Goal: Task Accomplishment & Management: Use online tool/utility

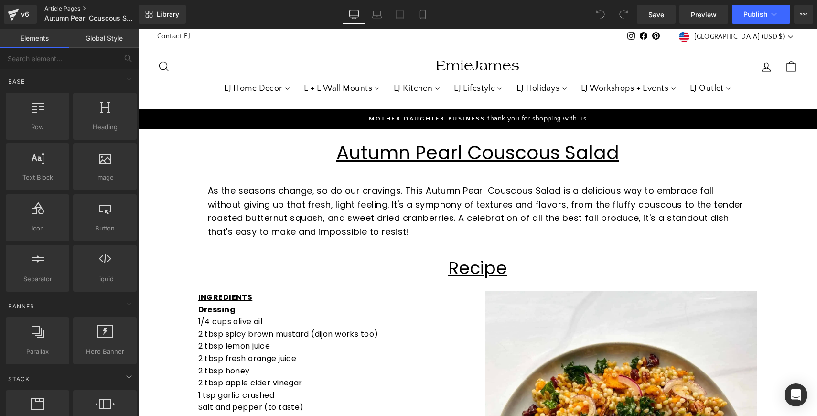
click at [67, 9] on link "Article Pages" at bounding box center [99, 9] width 110 height 8
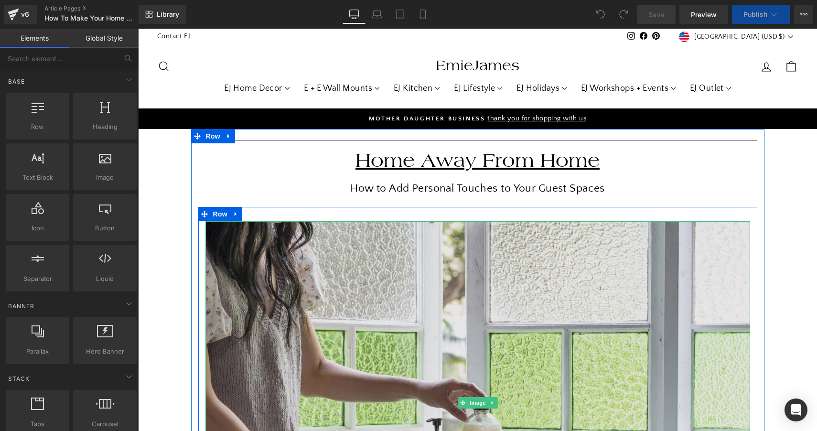
click at [511, 261] on img at bounding box center [478, 402] width 545 height 363
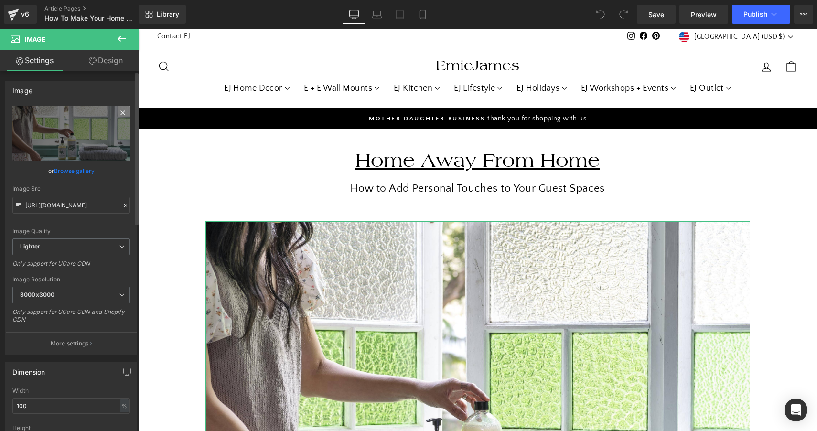
click at [121, 112] on icon at bounding box center [122, 112] width 11 height 11
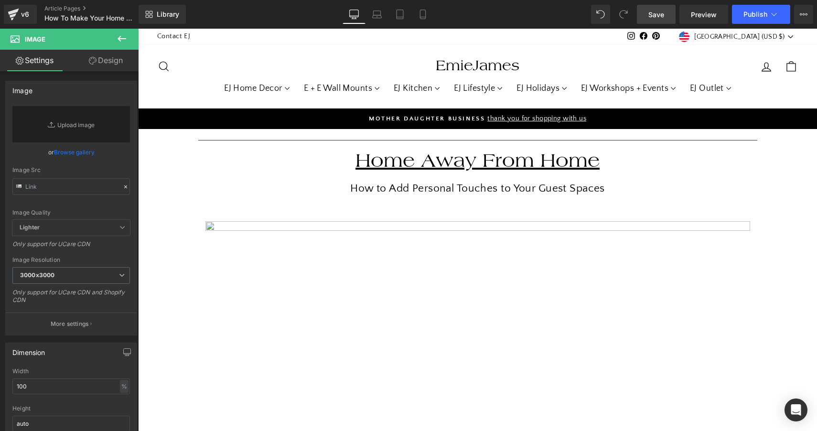
click at [656, 15] on span "Save" at bounding box center [657, 15] width 16 height 10
